Goal: Browse casually: Explore the website without a specific task or goal

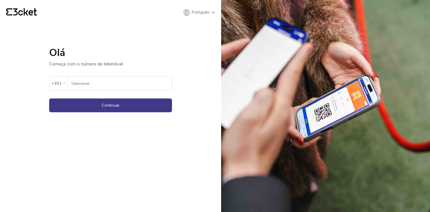
drag, startPoint x: 0, startPoint y: 0, endPoint x: 135, endPoint y: 80, distance: 156.9
click at [135, 80] on input "Telemóvel" at bounding box center [121, 83] width 101 height 14
type input "916928148"
click at [110, 105] on button "Continuar" at bounding box center [110, 105] width 123 height 14
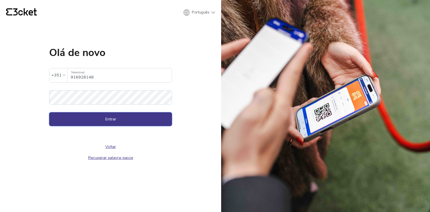
click at [117, 116] on button "Entrar" at bounding box center [110, 119] width 123 height 14
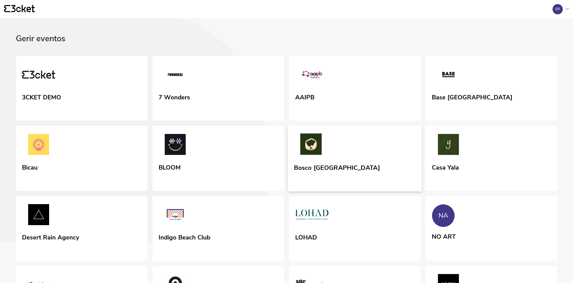
scroll to position [73, 0]
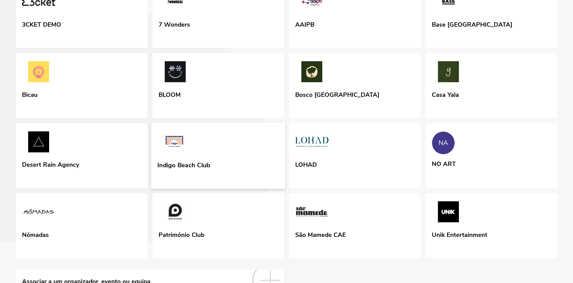
click at [252, 188] on link "Indigo Beach Club" at bounding box center [218, 155] width 134 height 66
click at [470, 187] on link "NA NO ART" at bounding box center [491, 154] width 134 height 65
click at [339, 186] on link "LOHAD" at bounding box center [355, 155] width 134 height 66
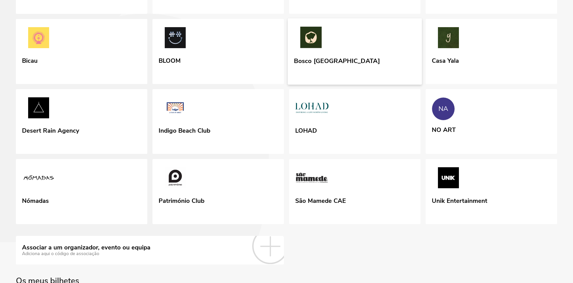
scroll to position [147, 0]
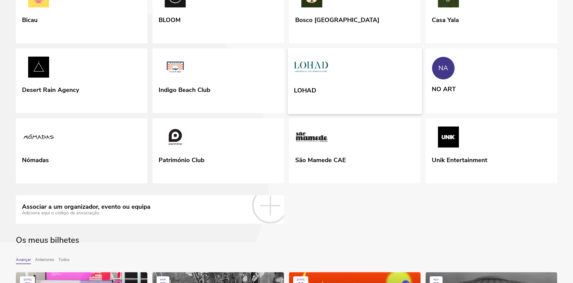
click at [318, 114] on link "LOHAD" at bounding box center [355, 81] width 134 height 66
